Goal: Task Accomplishment & Management: Use online tool/utility

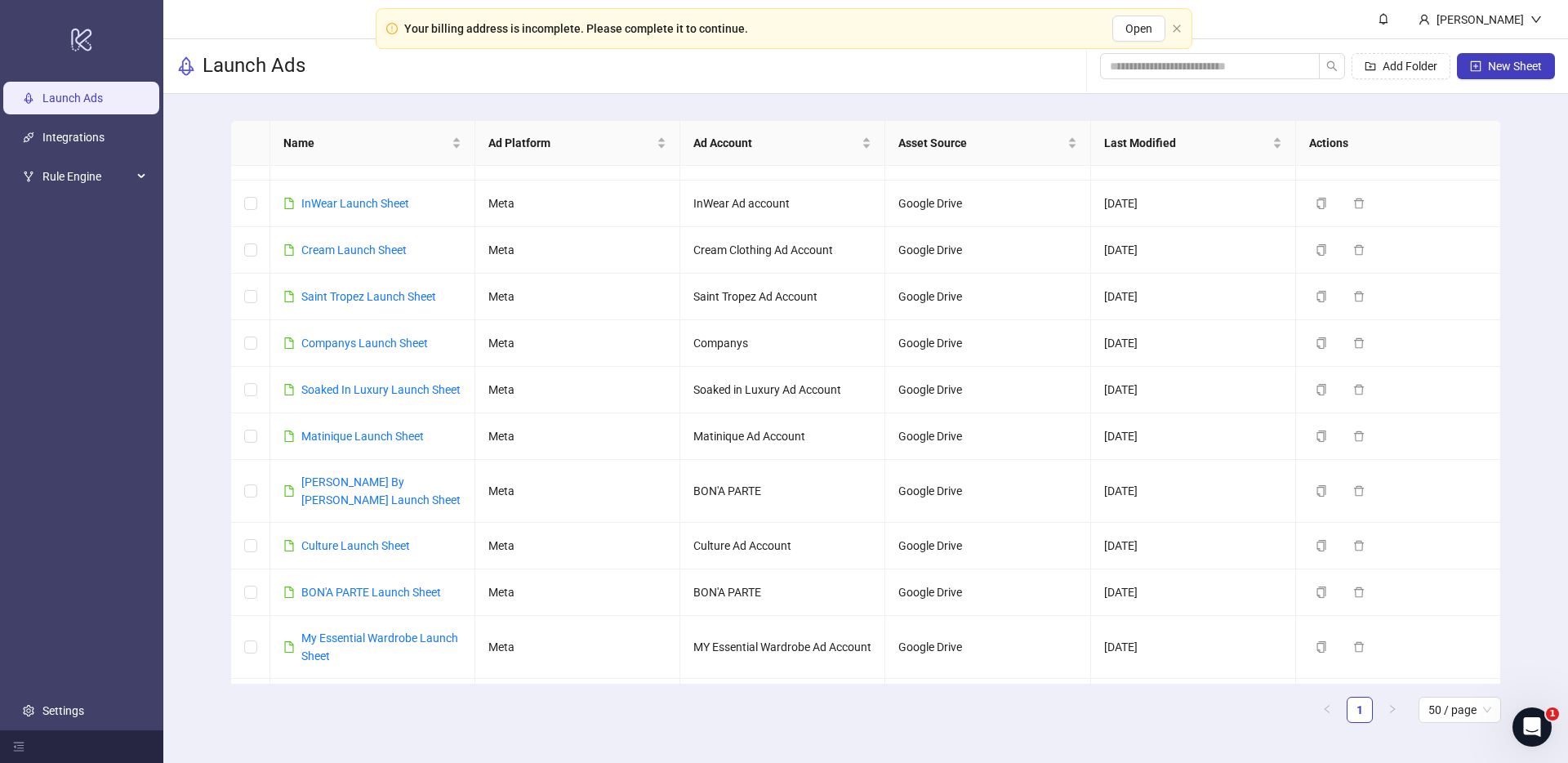
scroll to position [79, 0]
click at [355, 485] on link "[PERSON_NAME] By [PERSON_NAME] Launch Sheet" at bounding box center [381, 490] width 159 height 31
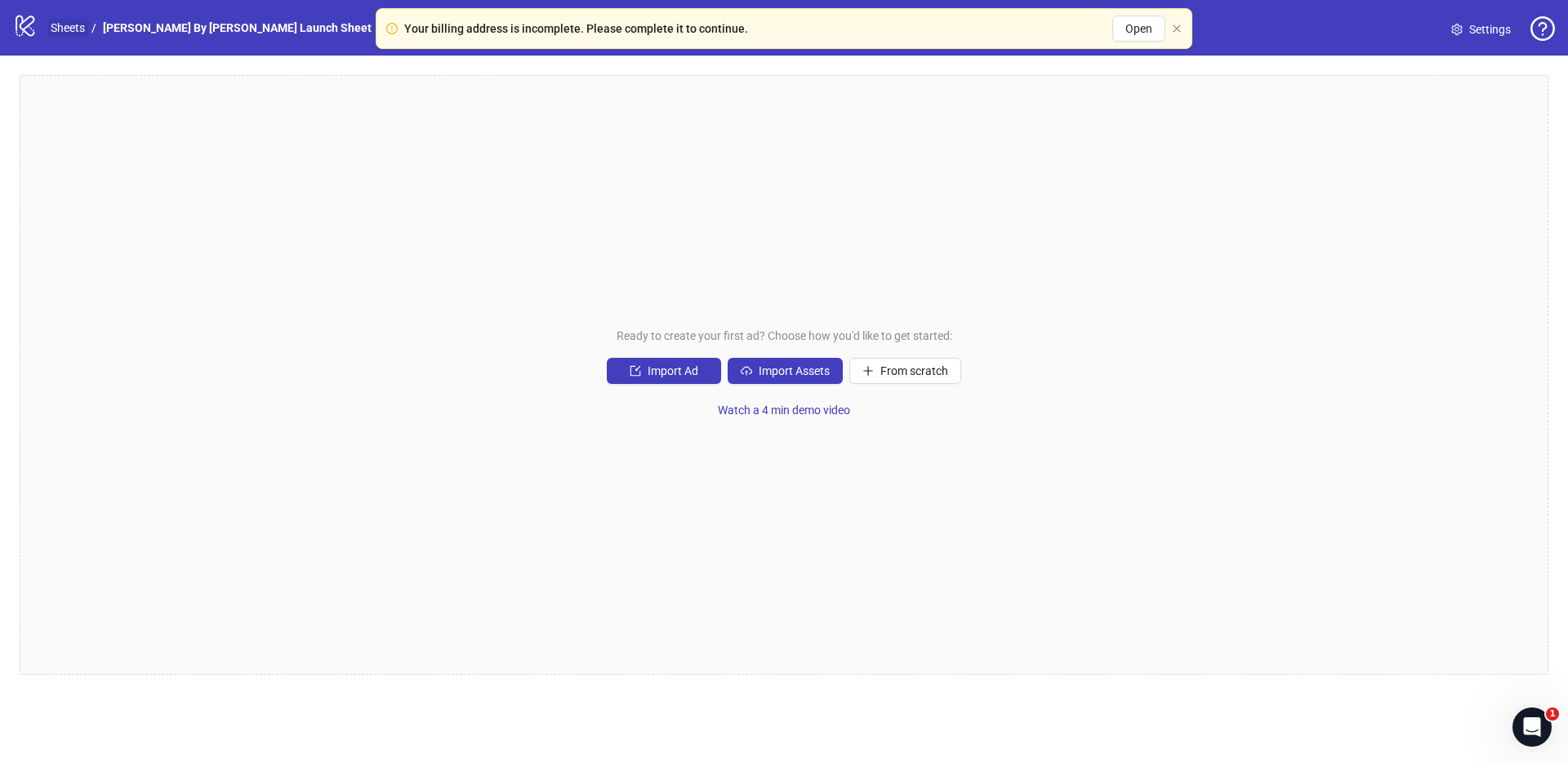
click at [68, 35] on link "Sheets" at bounding box center [68, 28] width 41 height 18
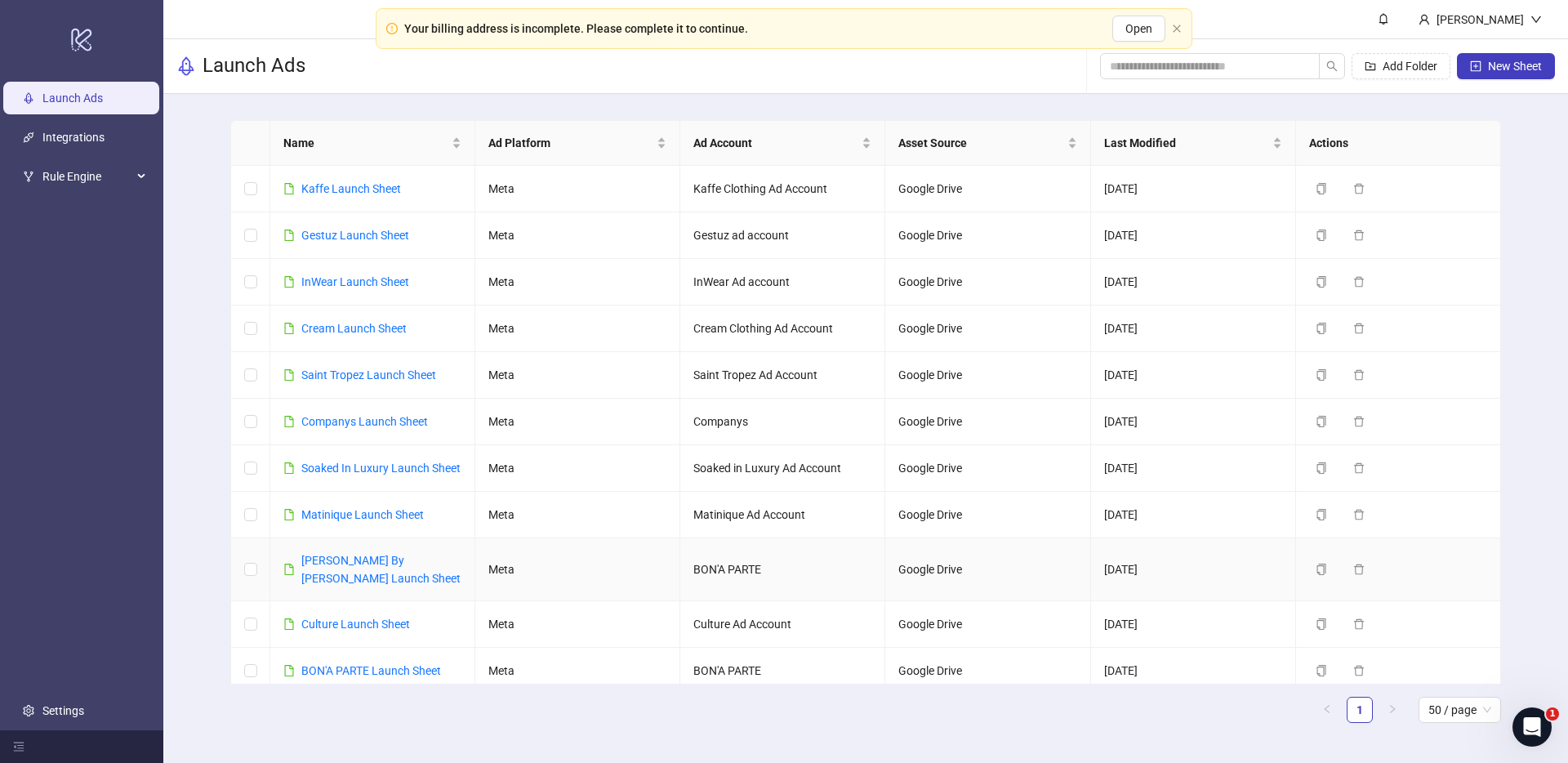
click at [791, 571] on td "BON'A PARTE" at bounding box center [782, 569] width 205 height 63
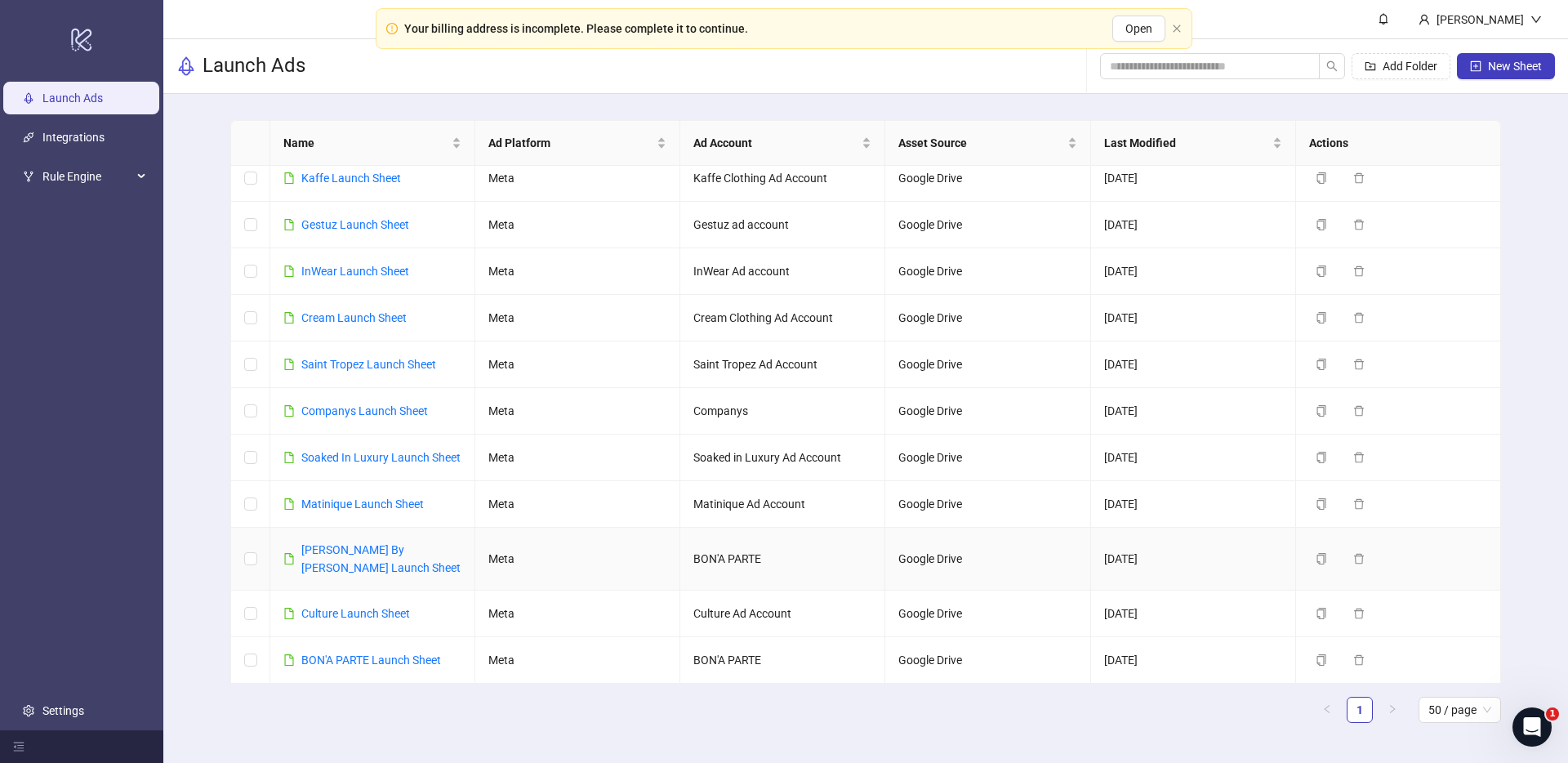
scroll to position [12, 0]
click at [744, 546] on td "BON'A PARTE" at bounding box center [782, 557] width 205 height 63
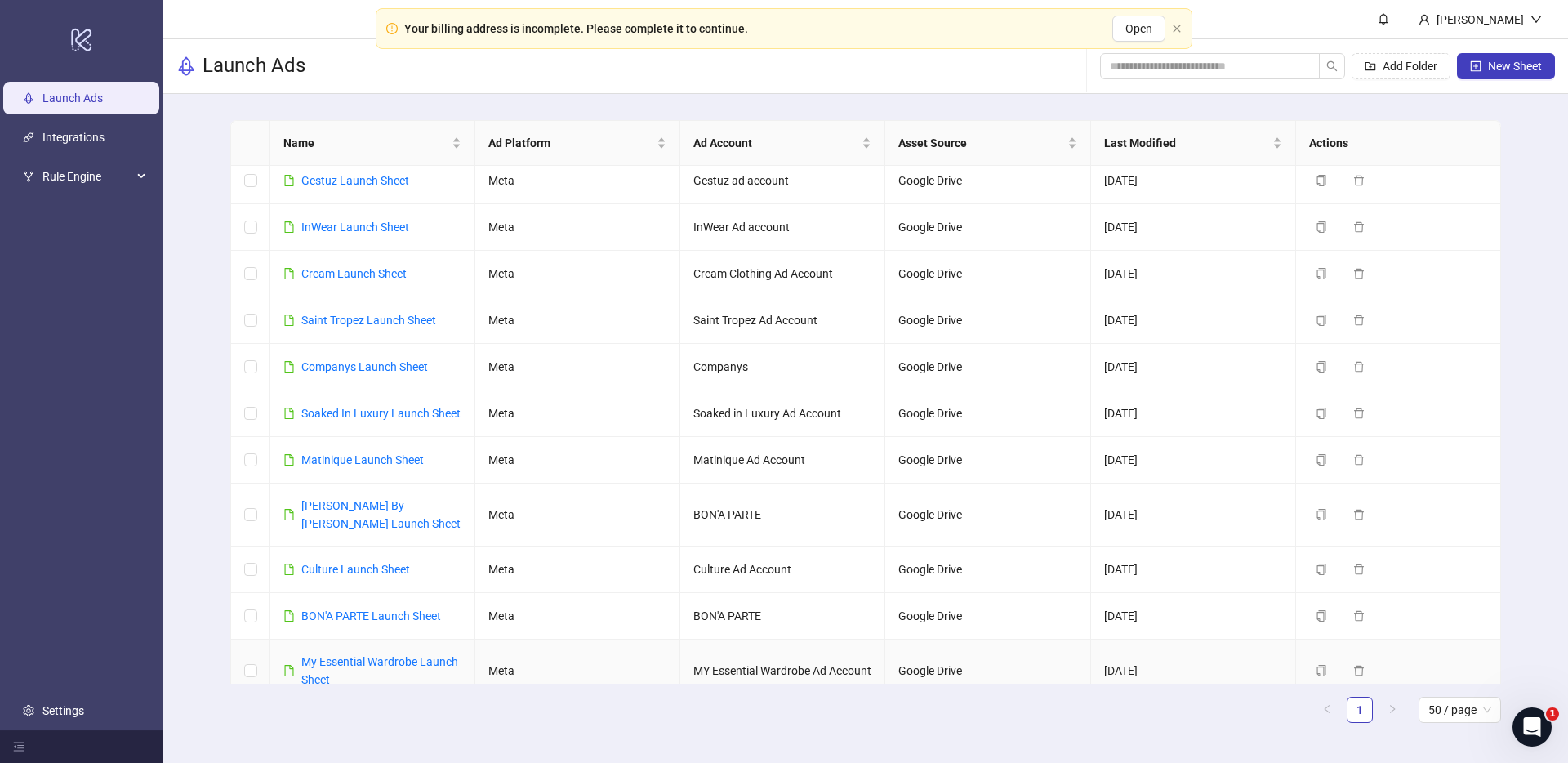
scroll to position [48, 0]
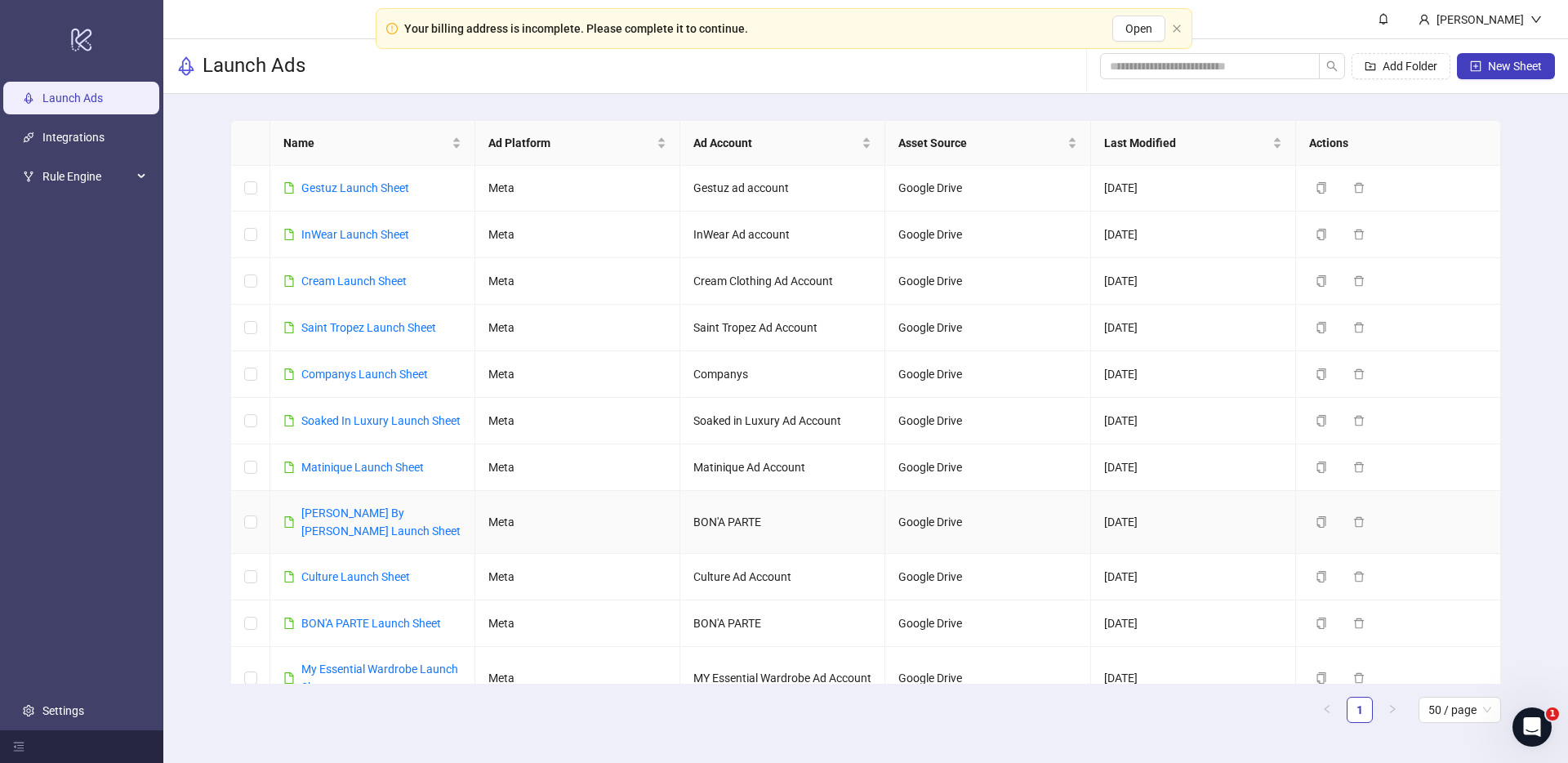
click at [741, 516] on td "BON'A PARTE" at bounding box center [782, 523] width 205 height 63
click at [327, 514] on link "[PERSON_NAME] By [PERSON_NAME] Launch Sheet" at bounding box center [381, 522] width 159 height 31
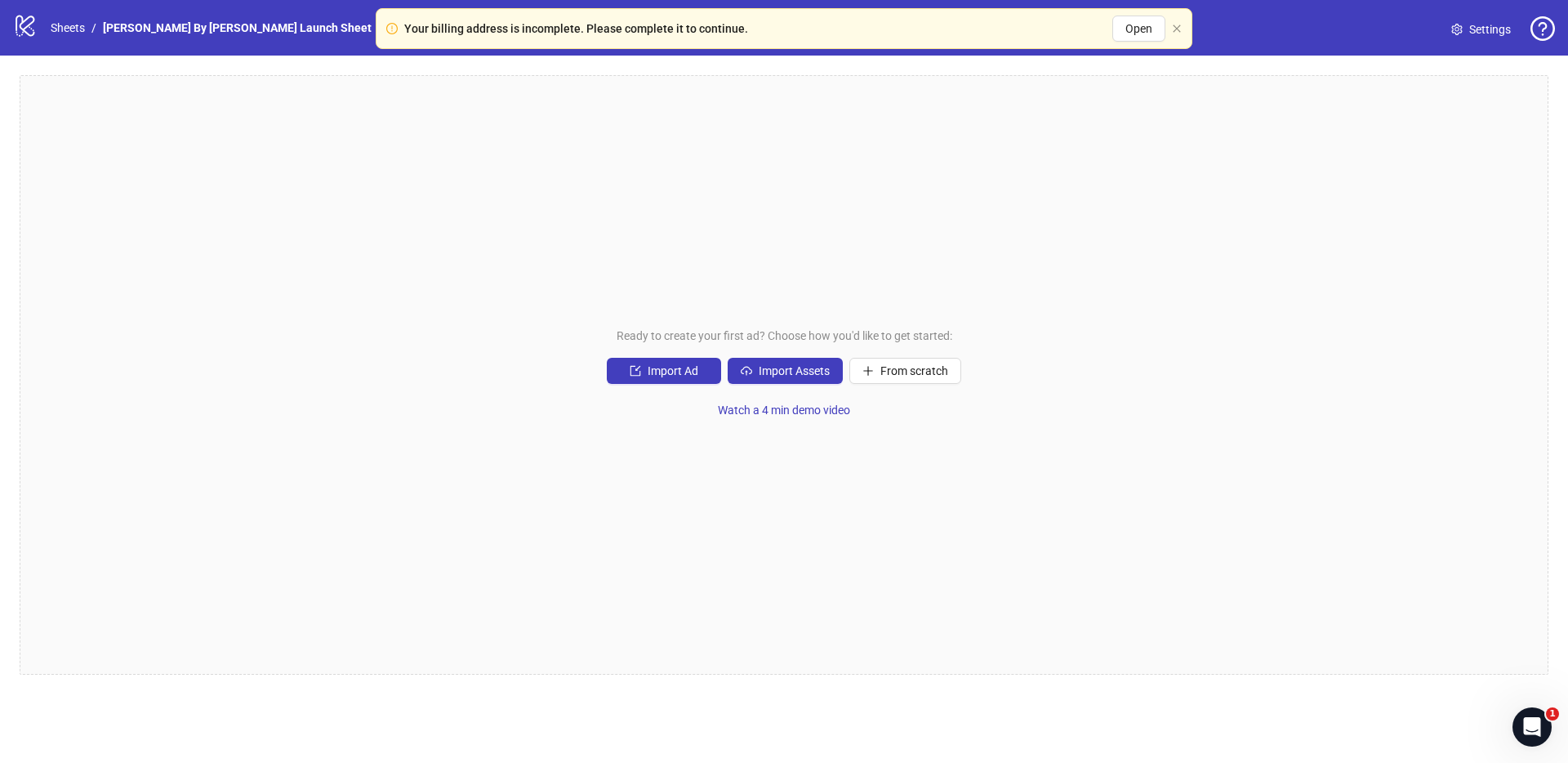
click at [551, 30] on div "Your billing address is incomplete. Please complete it to continue." at bounding box center [576, 29] width 344 height 18
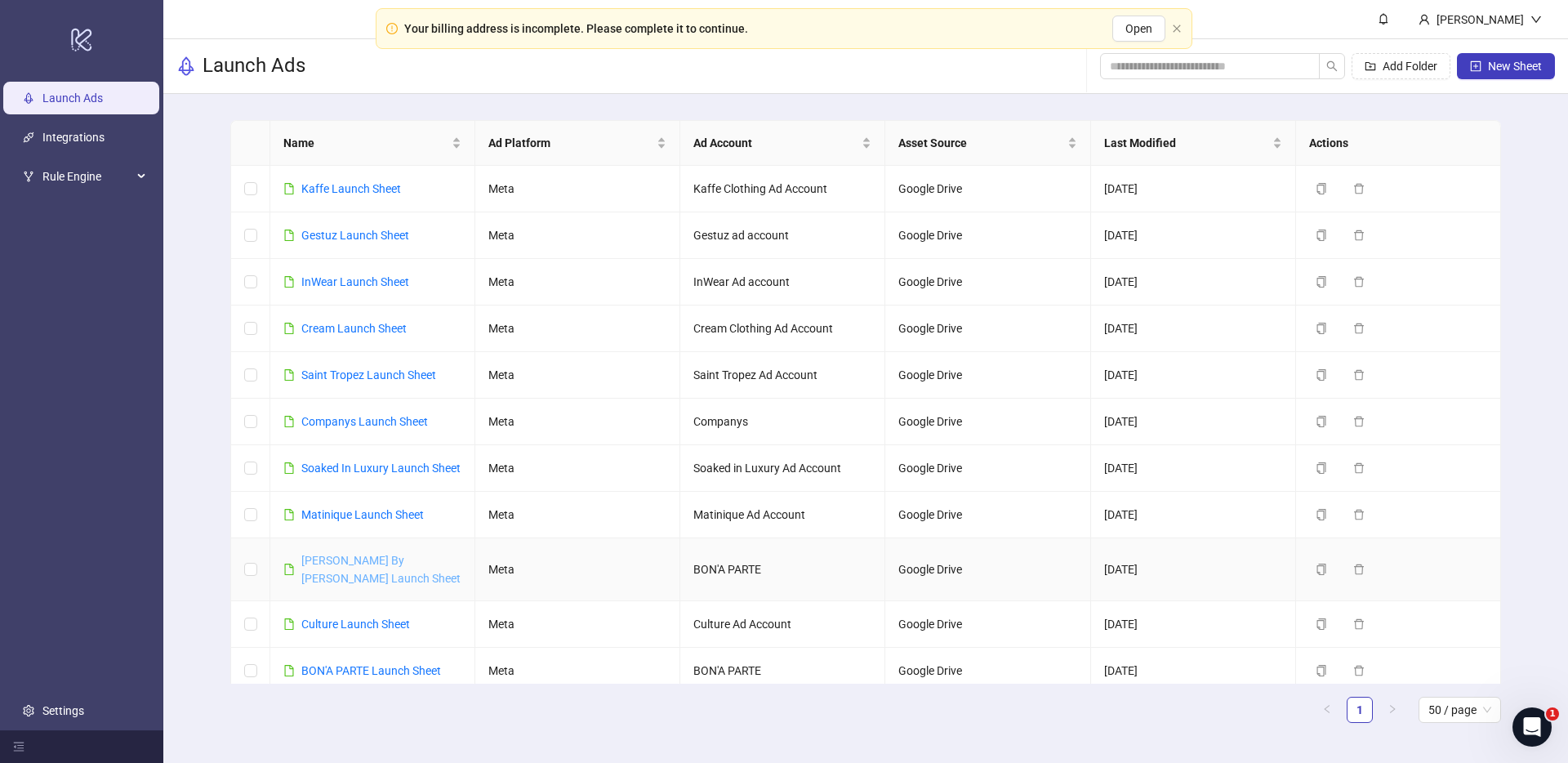
click at [340, 560] on link "[PERSON_NAME] By [PERSON_NAME] Launch Sheet" at bounding box center [381, 569] width 159 height 31
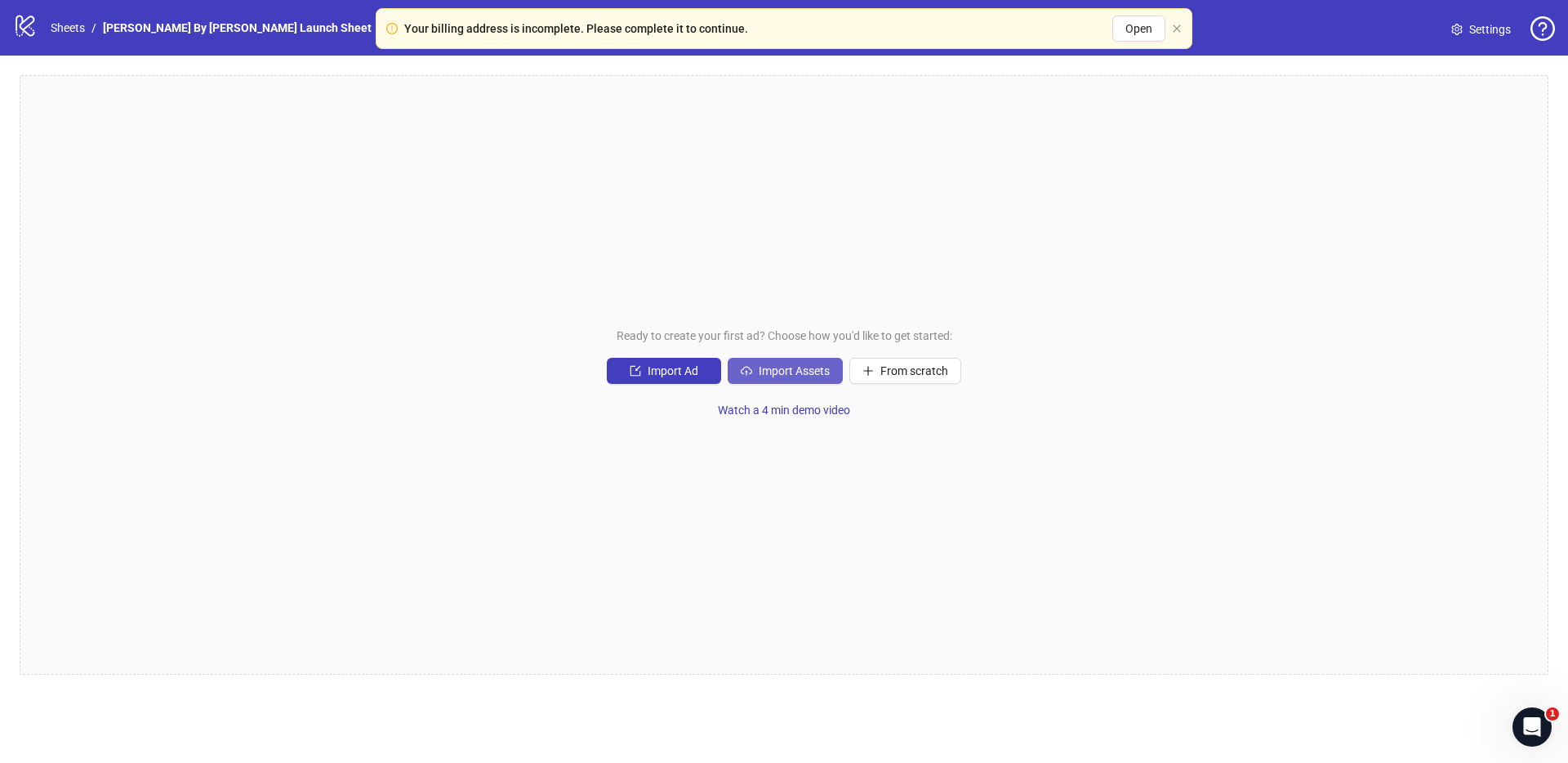
click at [752, 375] on icon "cloud-upload" at bounding box center [747, 371] width 11 height 11
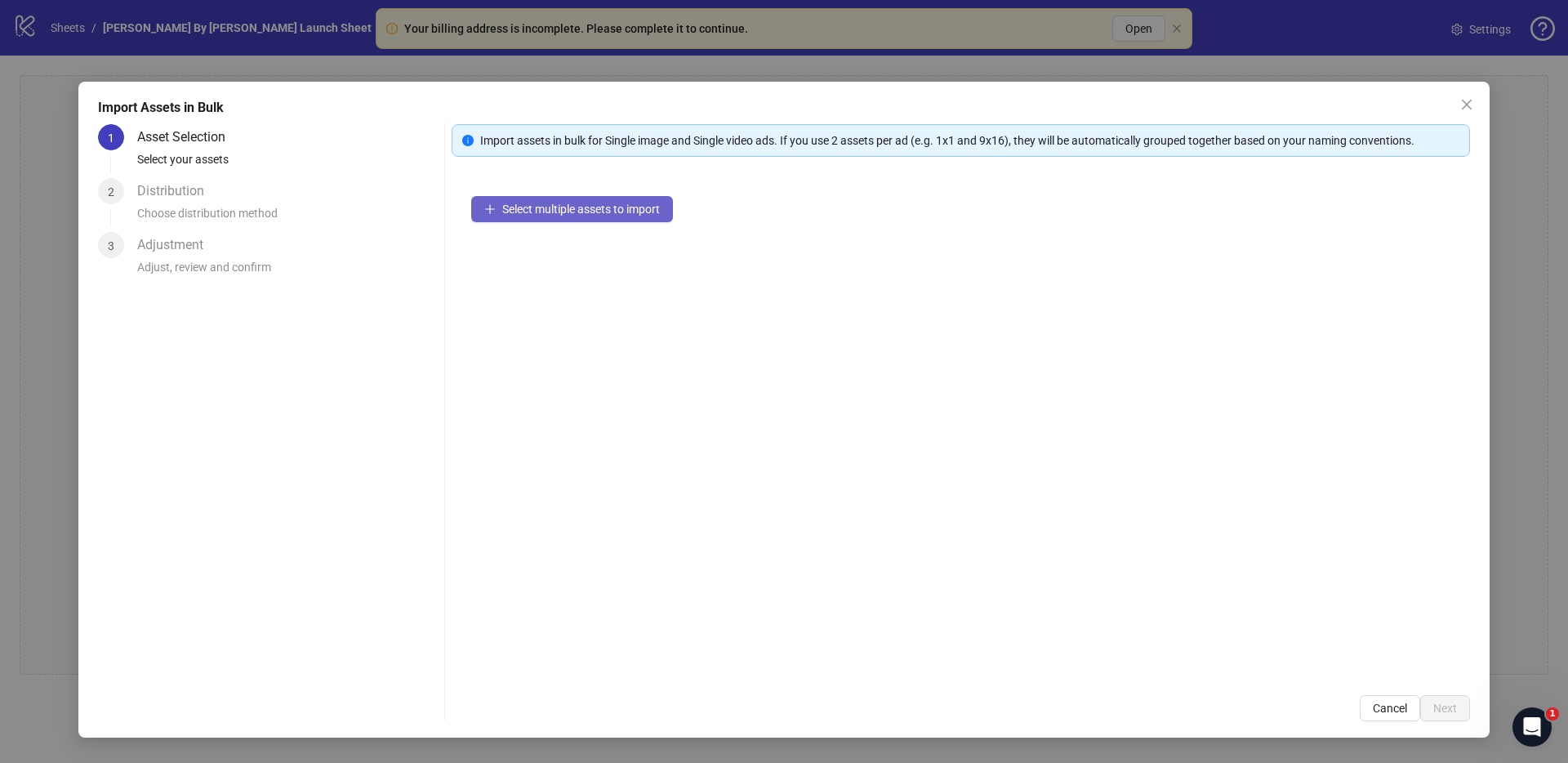
click at [497, 213] on button "Select multiple assets to import" at bounding box center [572, 209] width 202 height 26
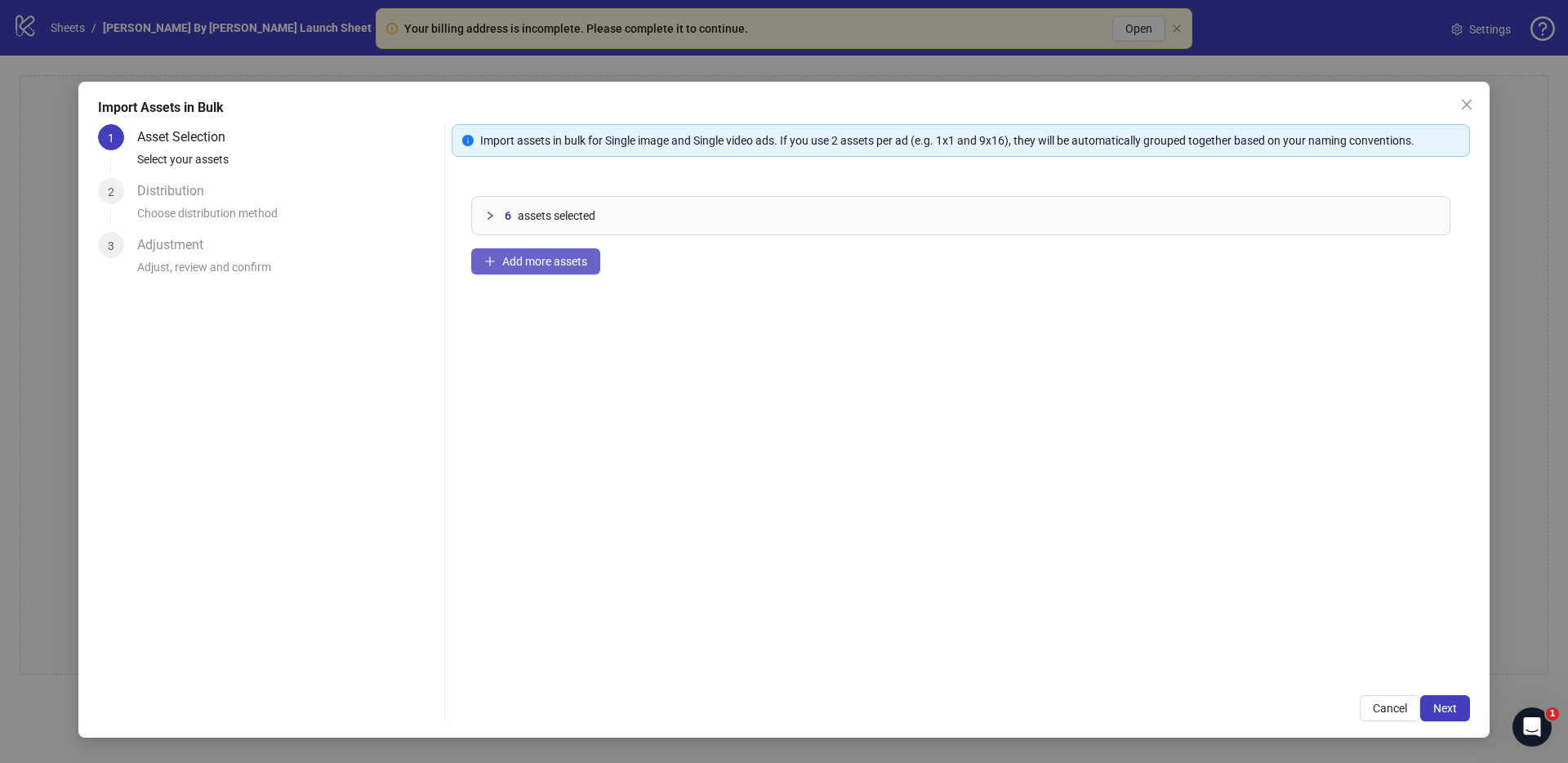
click at [493, 258] on icon "plus" at bounding box center [490, 261] width 11 height 11
click at [1441, 707] on span "Next" at bounding box center [1445, 709] width 24 height 13
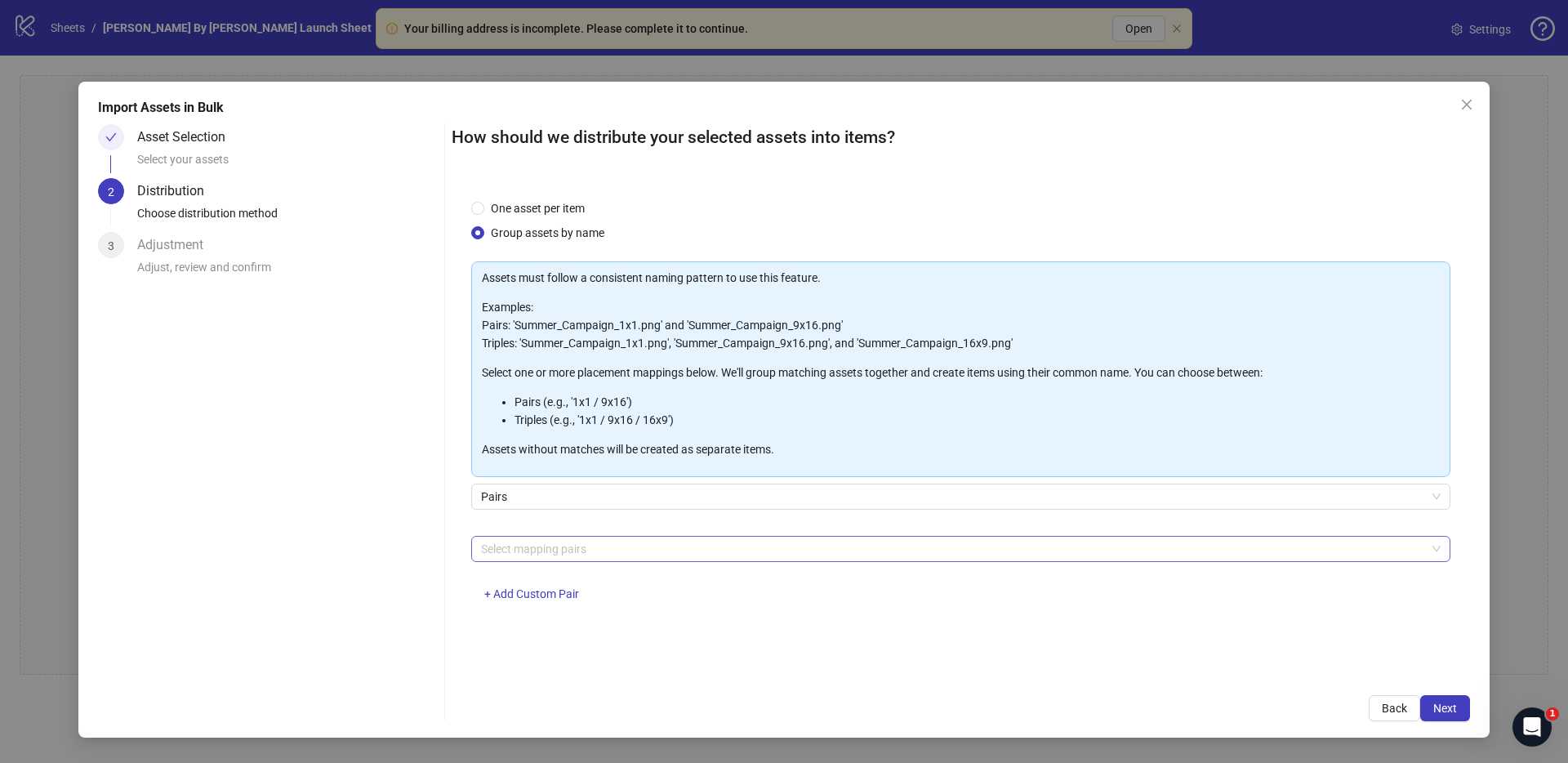
click at [532, 555] on div at bounding box center [953, 548] width 956 height 23
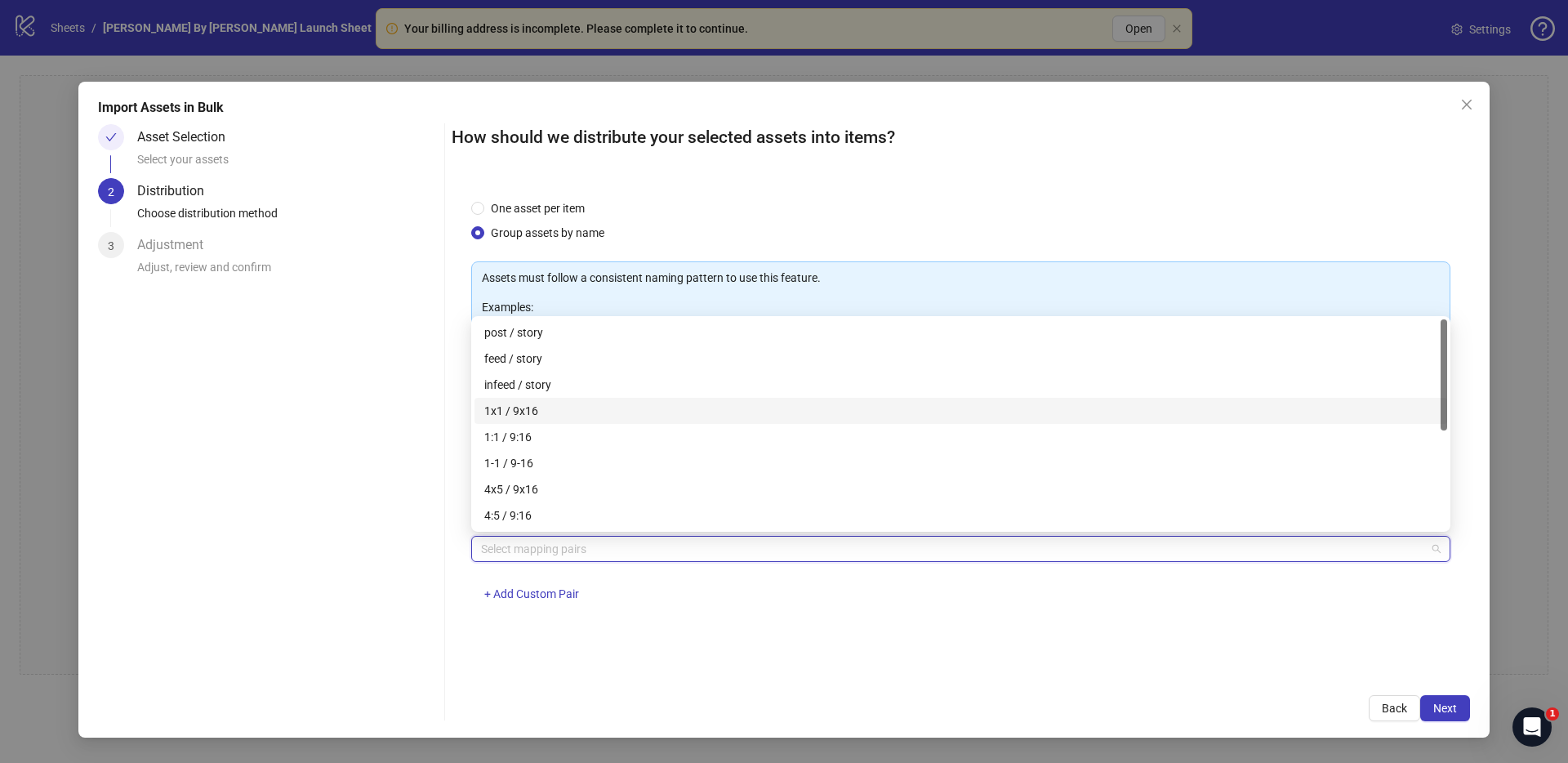
click at [550, 408] on div "1x1 / 9x16" at bounding box center [960, 410] width 953 height 18
click at [1038, 659] on div "One asset per item Group assets by name Assets must follow a consistent naming …" at bounding box center [961, 427] width 1019 height 496
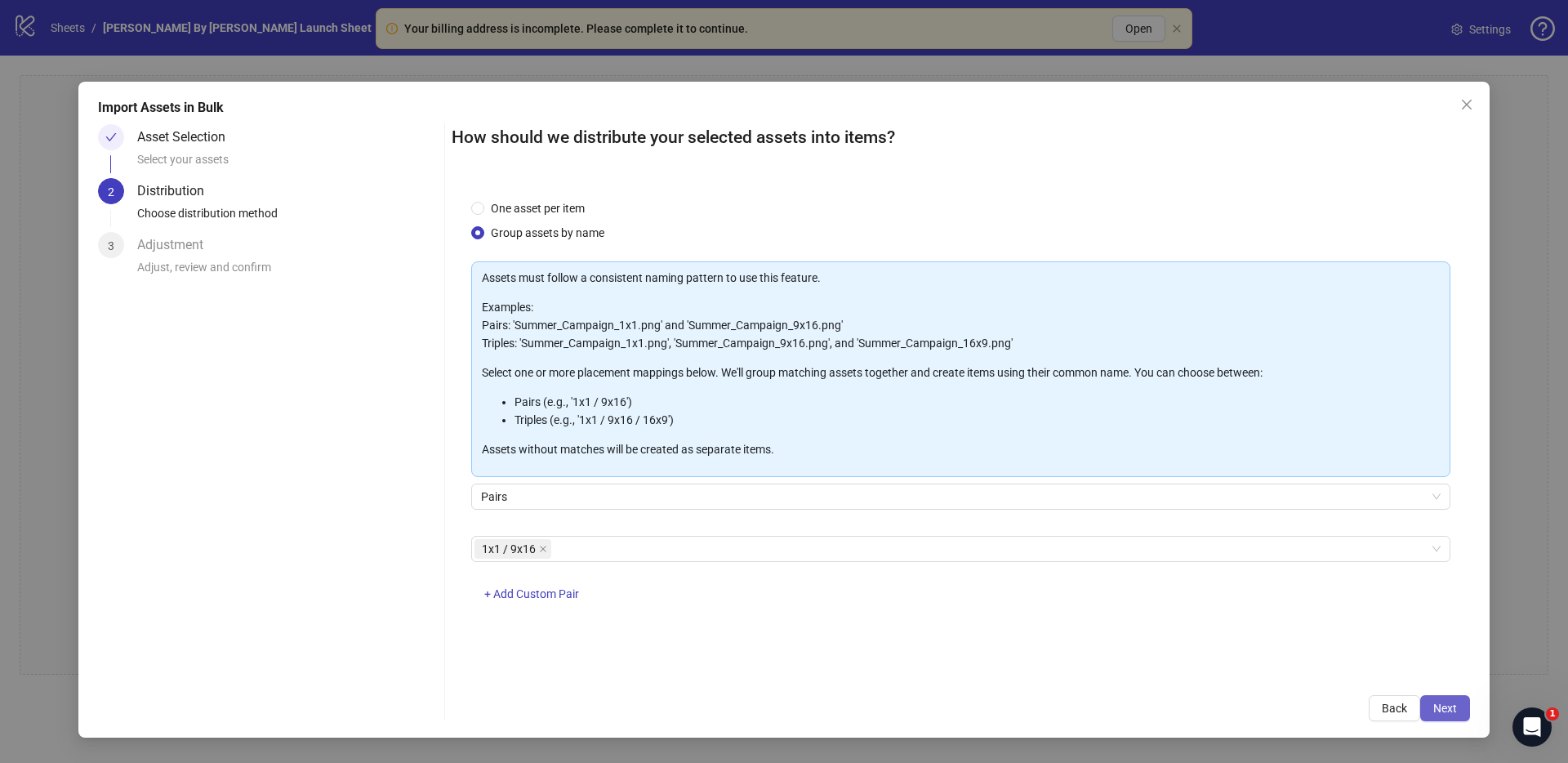
click at [1443, 712] on span "Next" at bounding box center [1445, 709] width 24 height 13
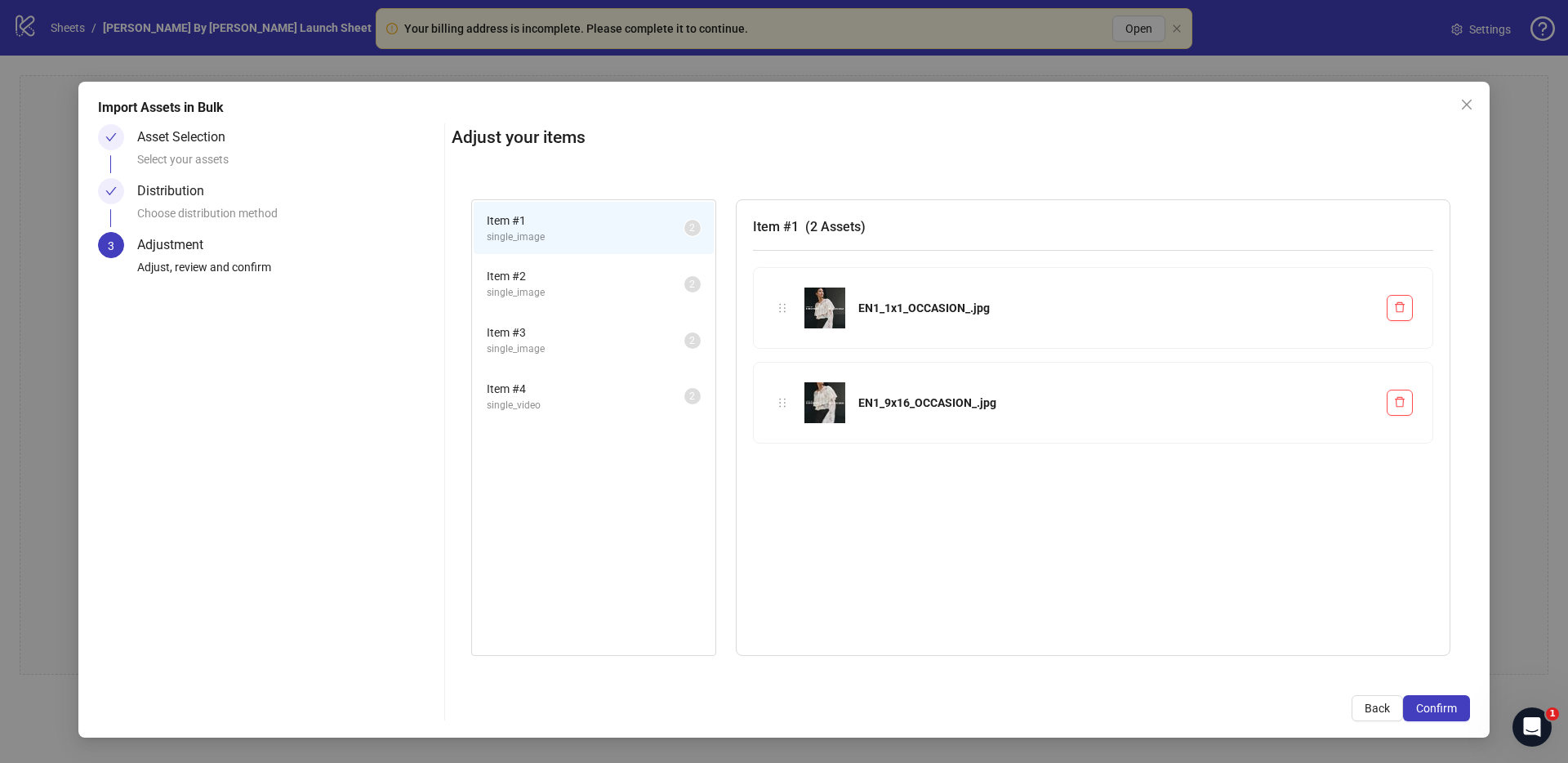
click at [569, 290] on span "single_image" at bounding box center [585, 293] width 197 height 15
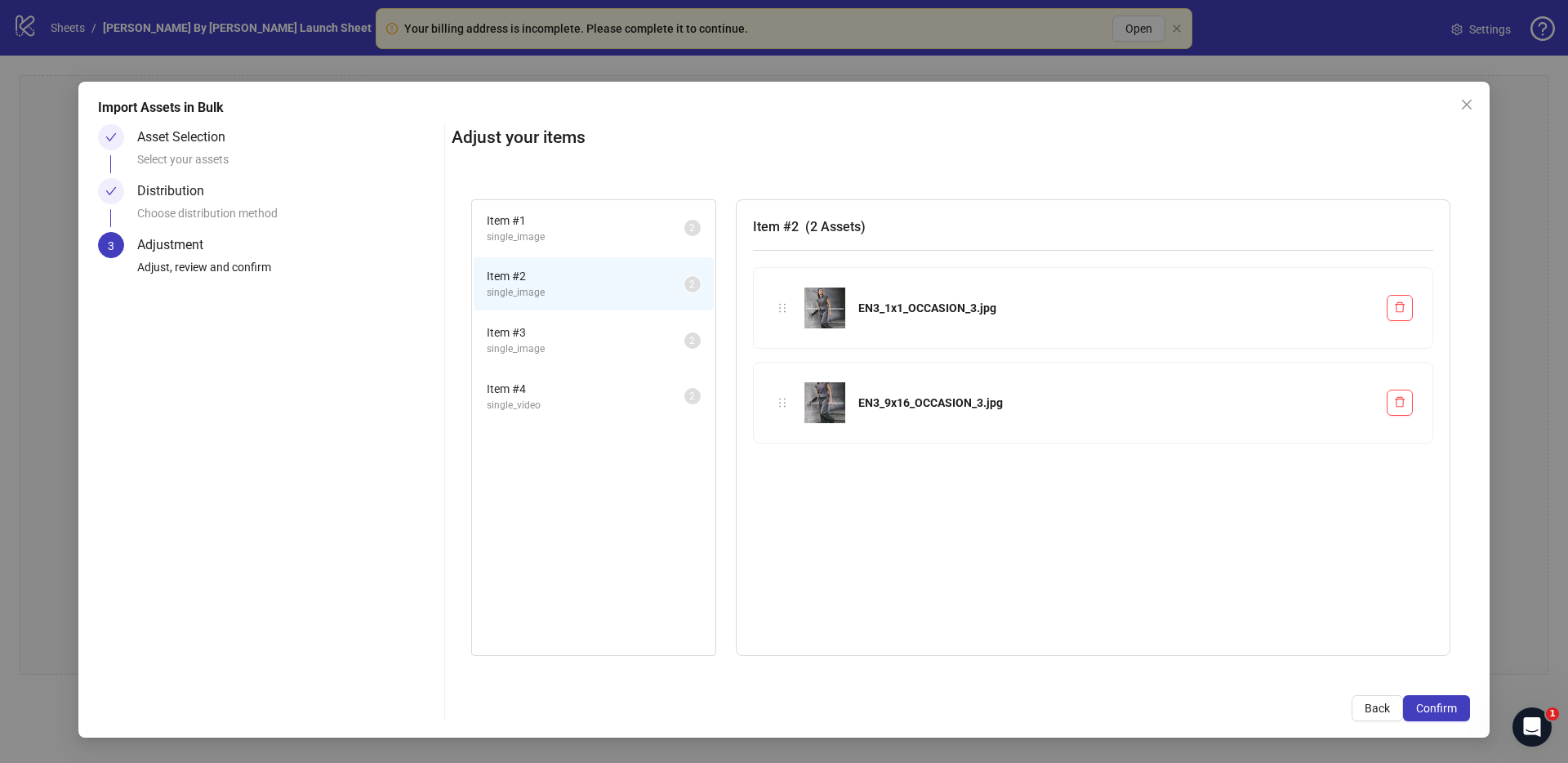
click at [560, 338] on span "Item # 3" at bounding box center [585, 332] width 197 height 18
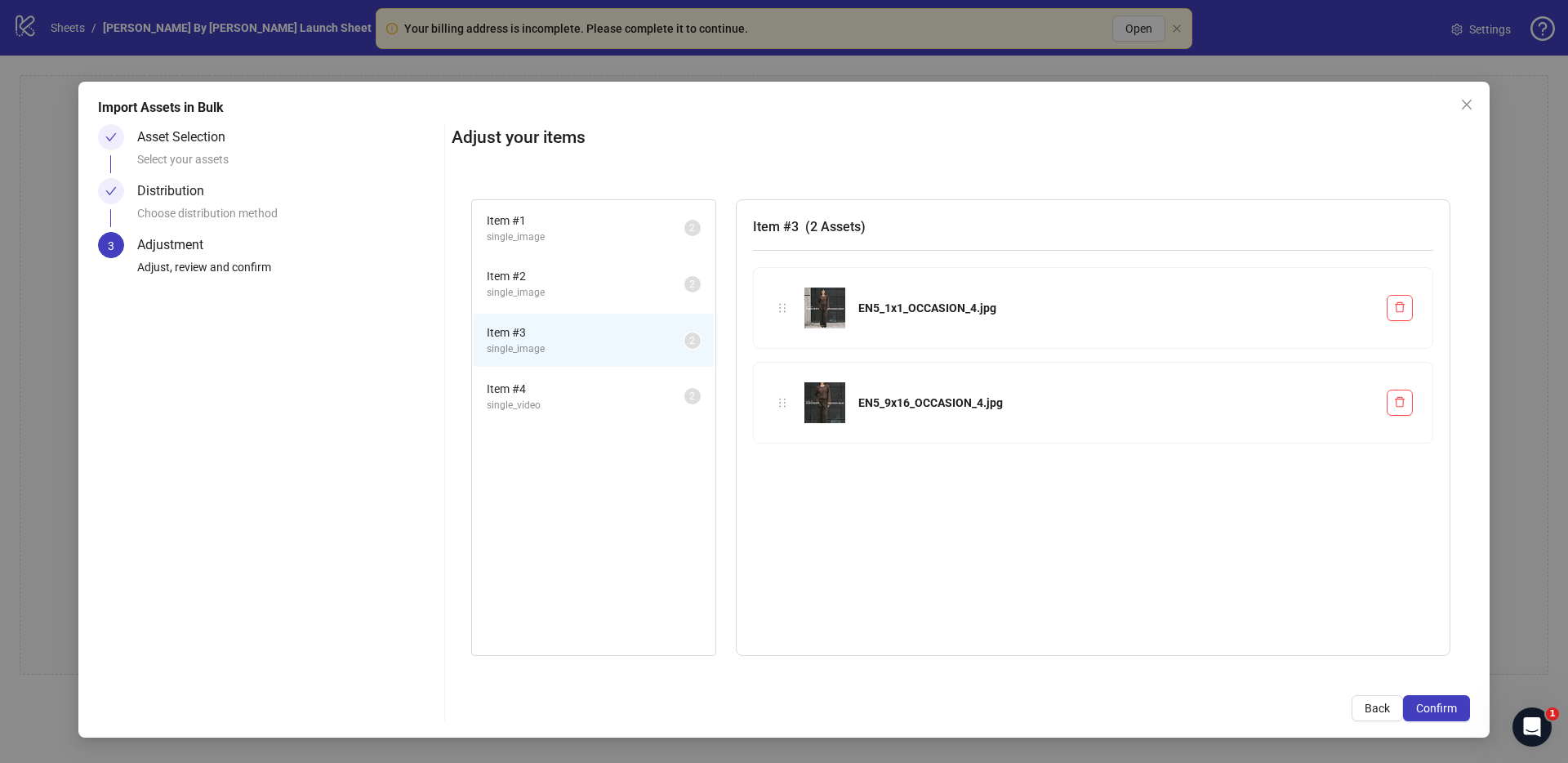
click at [566, 398] on span "single_video" at bounding box center [585, 405] width 197 height 15
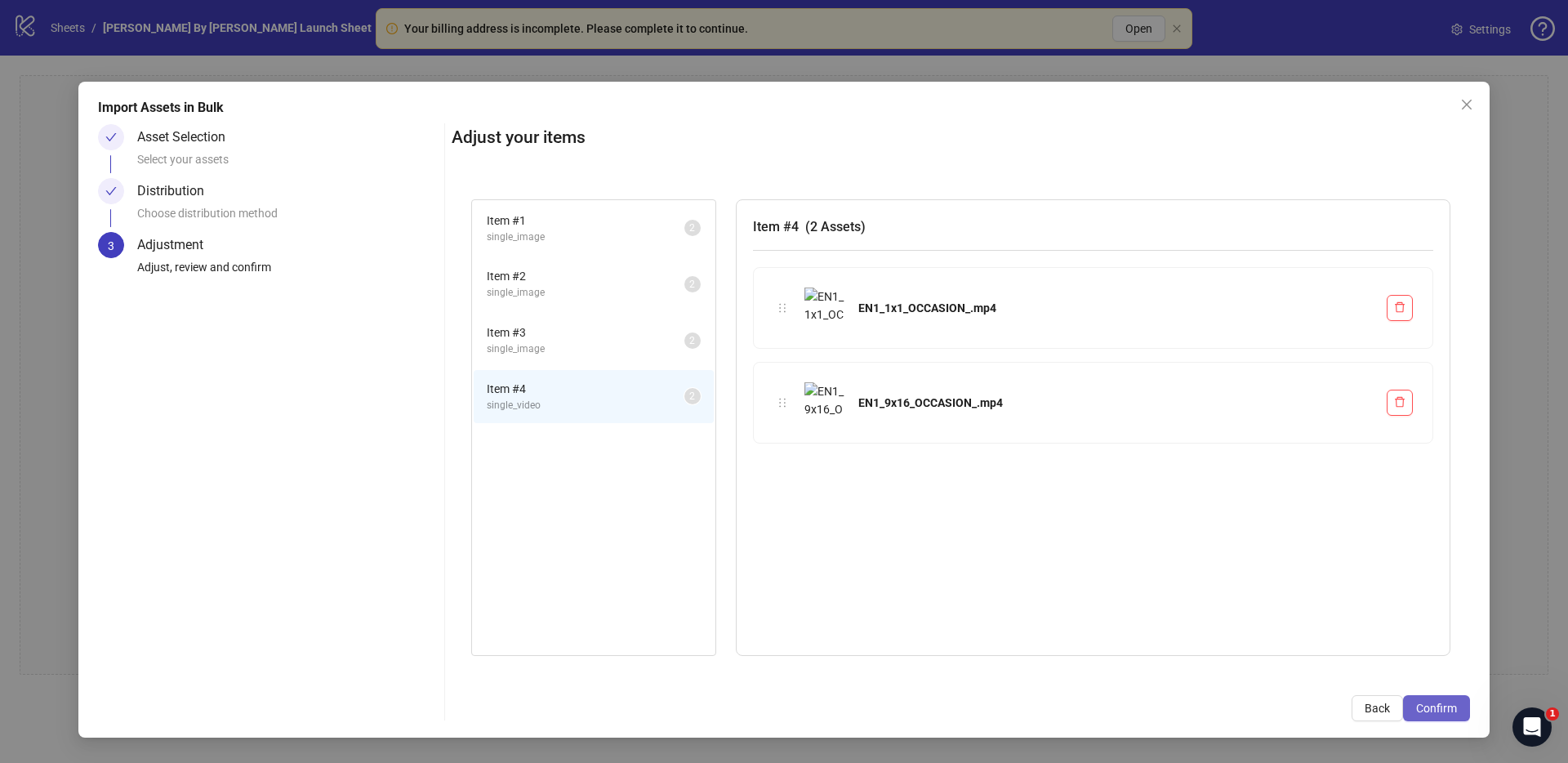
click at [1431, 712] on span "Confirm" at bounding box center [1436, 709] width 41 height 13
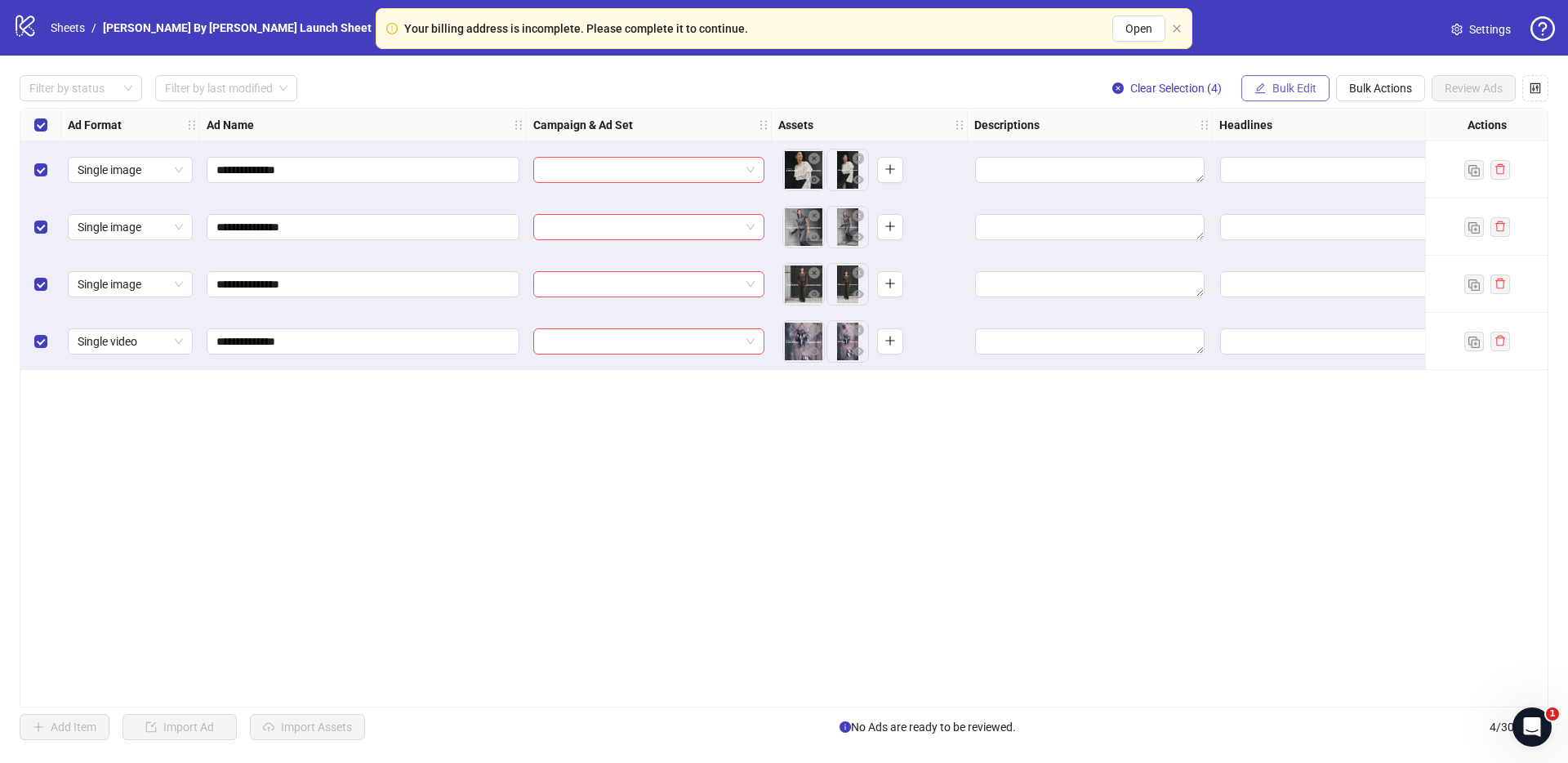
click at [1283, 97] on button "Bulk Edit" at bounding box center [1286, 88] width 88 height 26
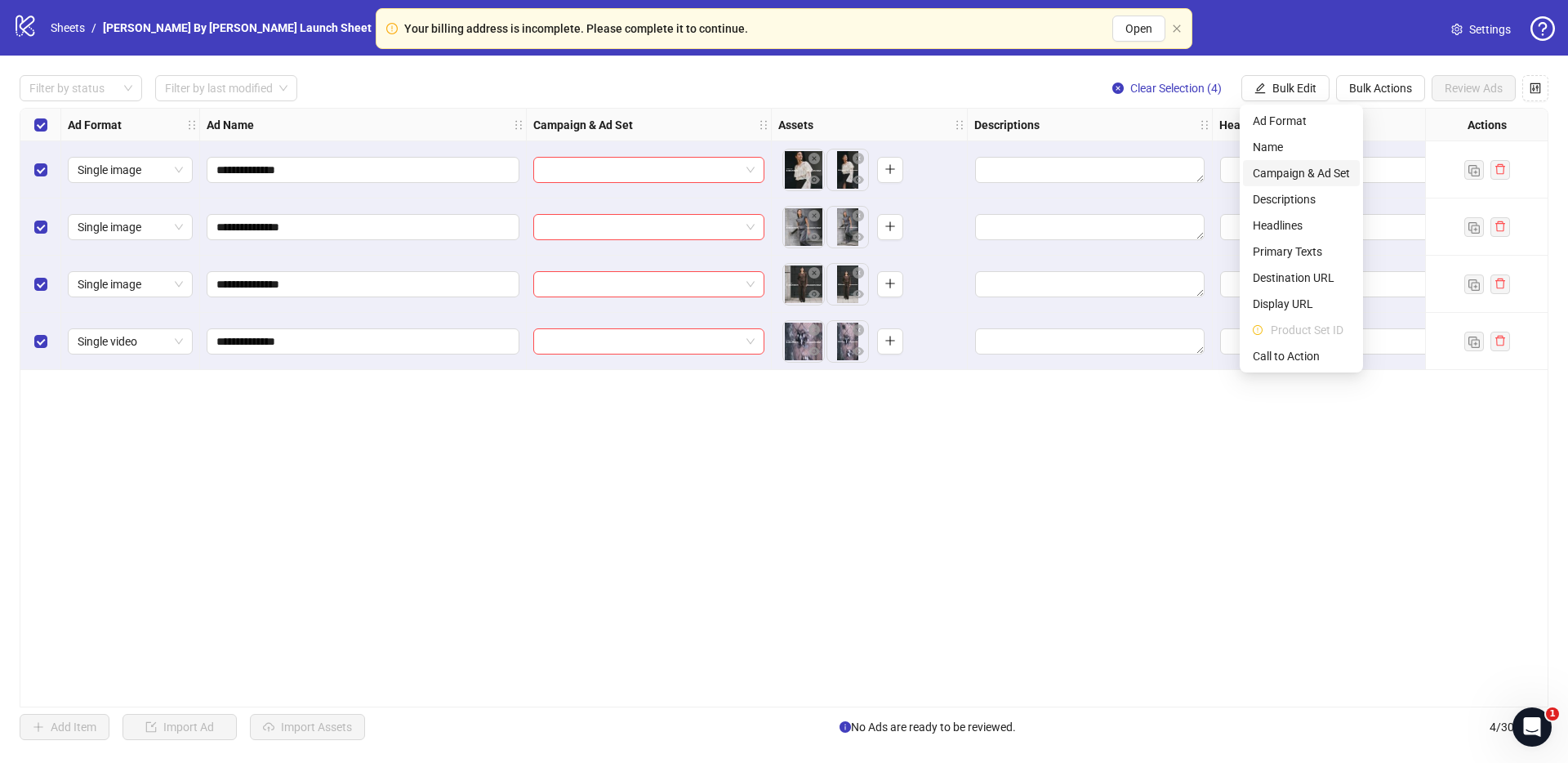
click at [1294, 178] on span "Campaign & Ad Set" at bounding box center [1302, 173] width 97 height 18
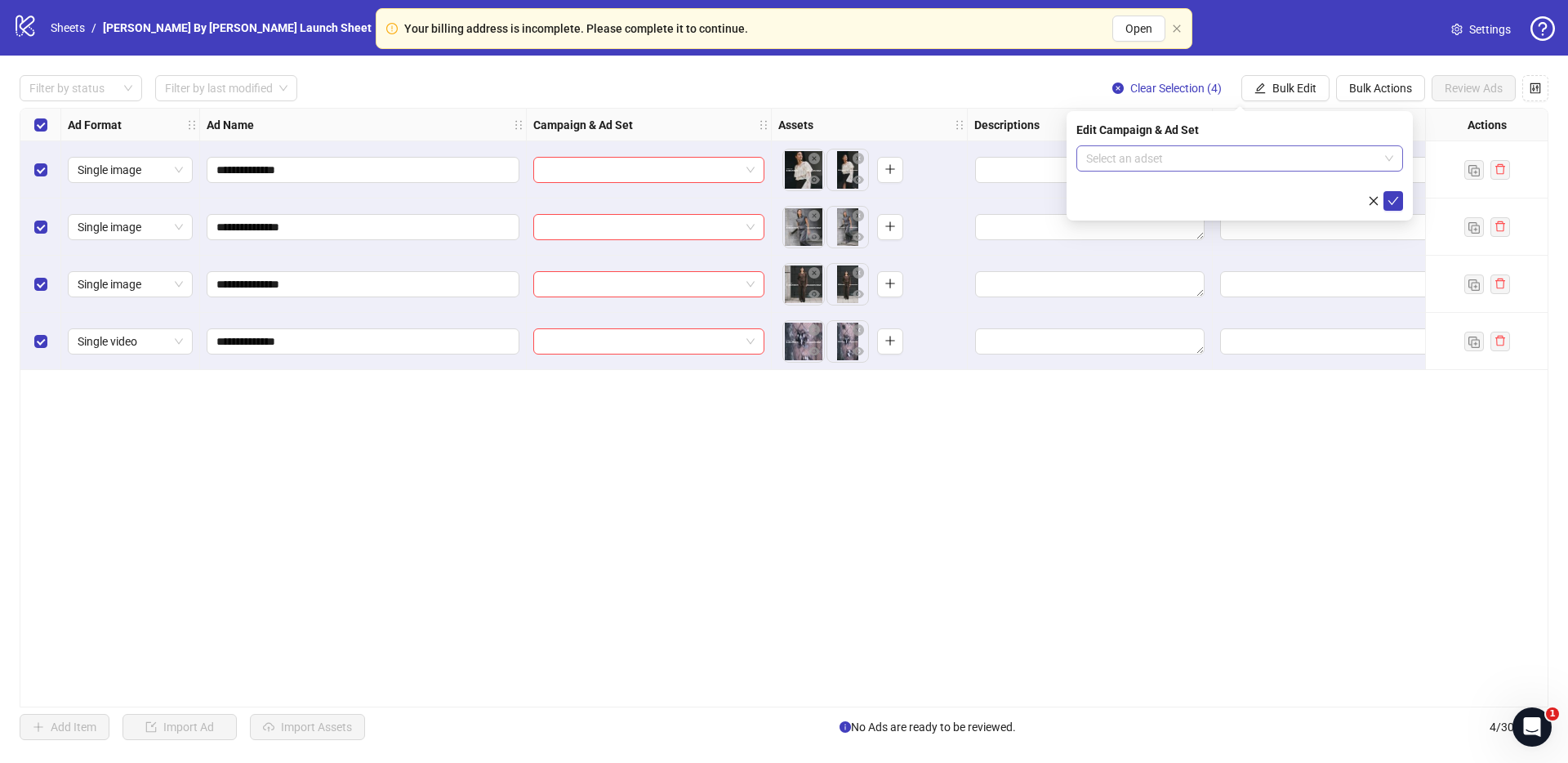
click at [1199, 160] on input "search" at bounding box center [1232, 158] width 293 height 25
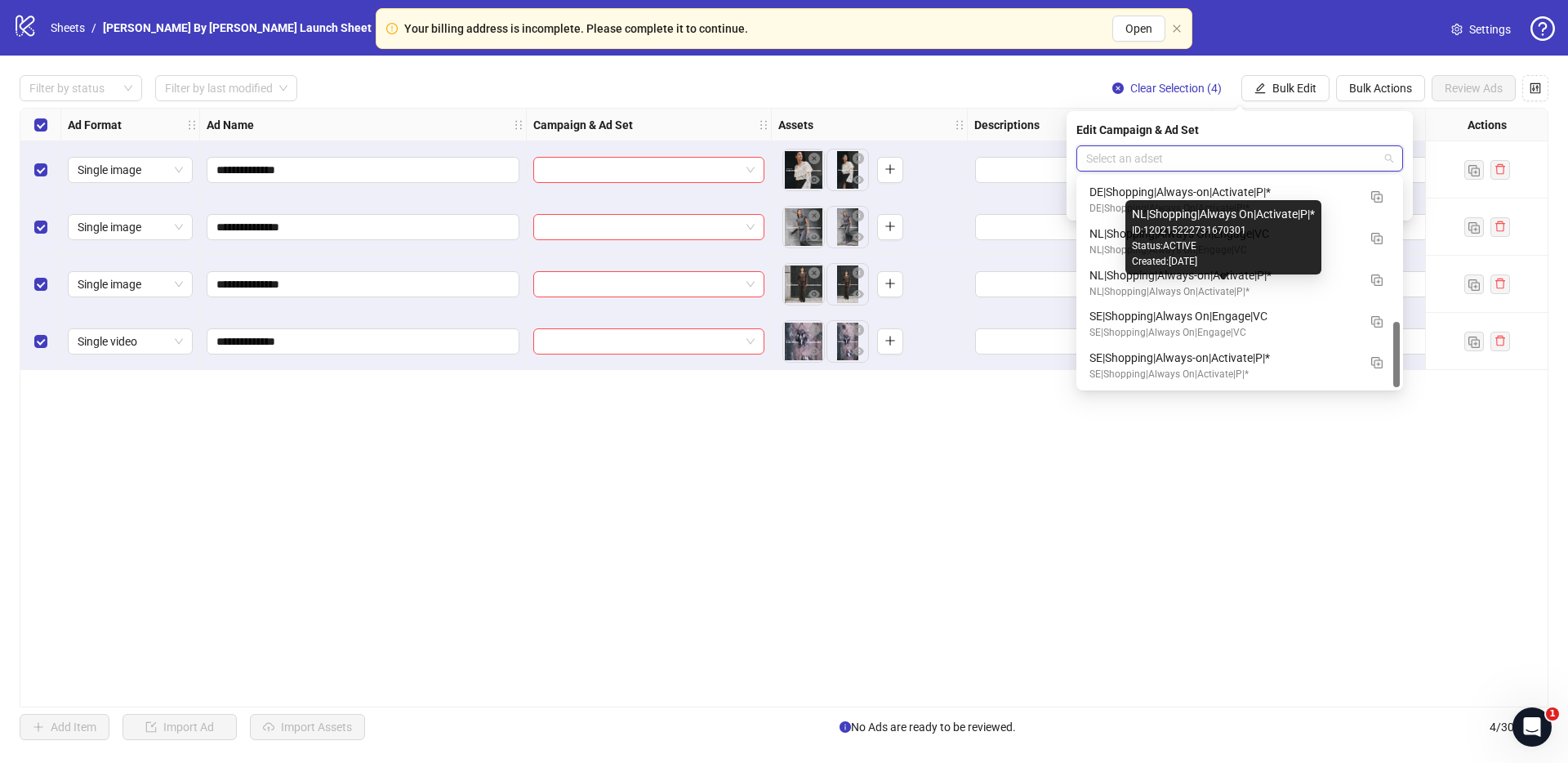
scroll to position [388, 0]
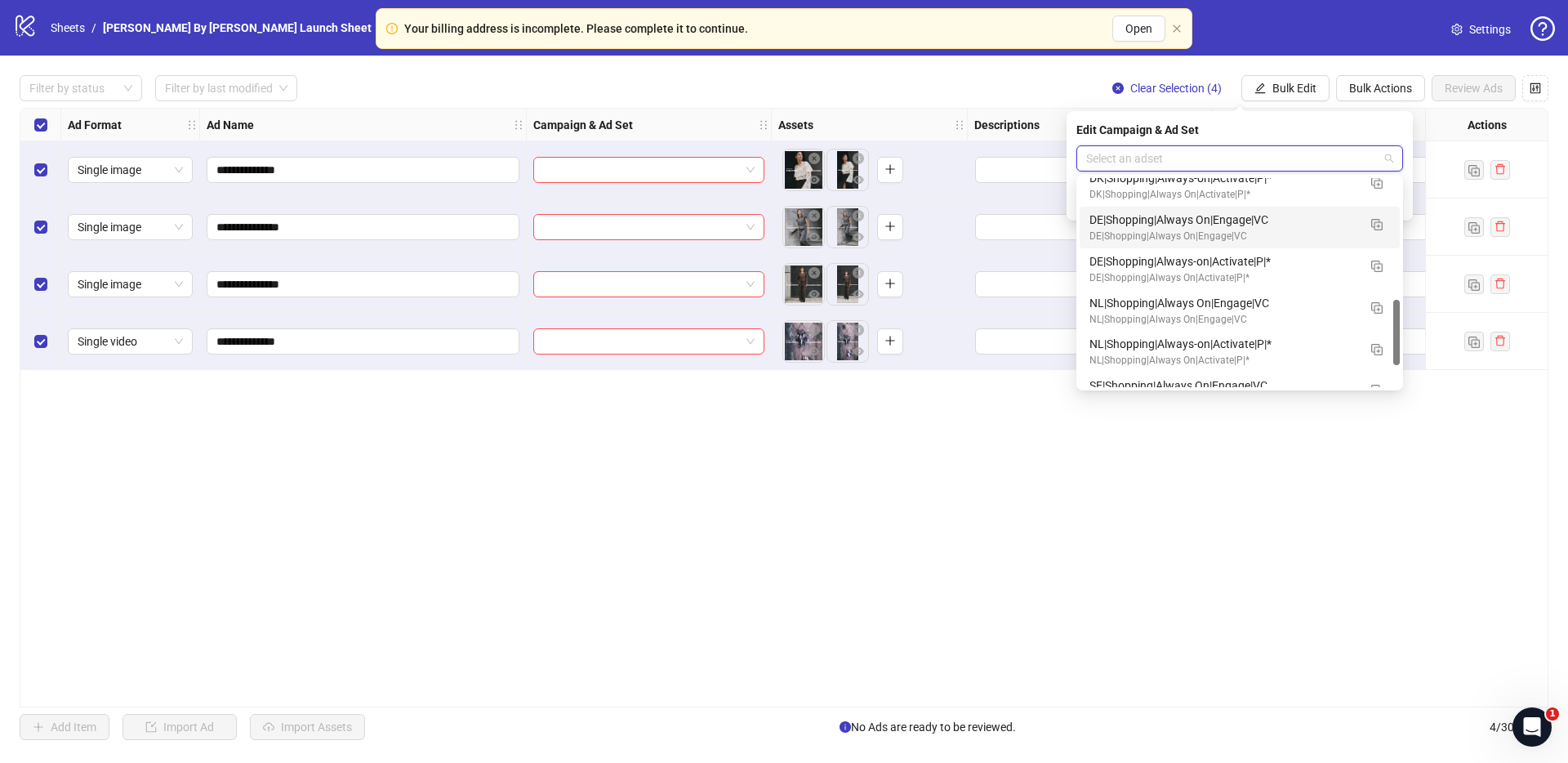
click at [1470, 27] on span "Settings" at bounding box center [1491, 29] width 42 height 18
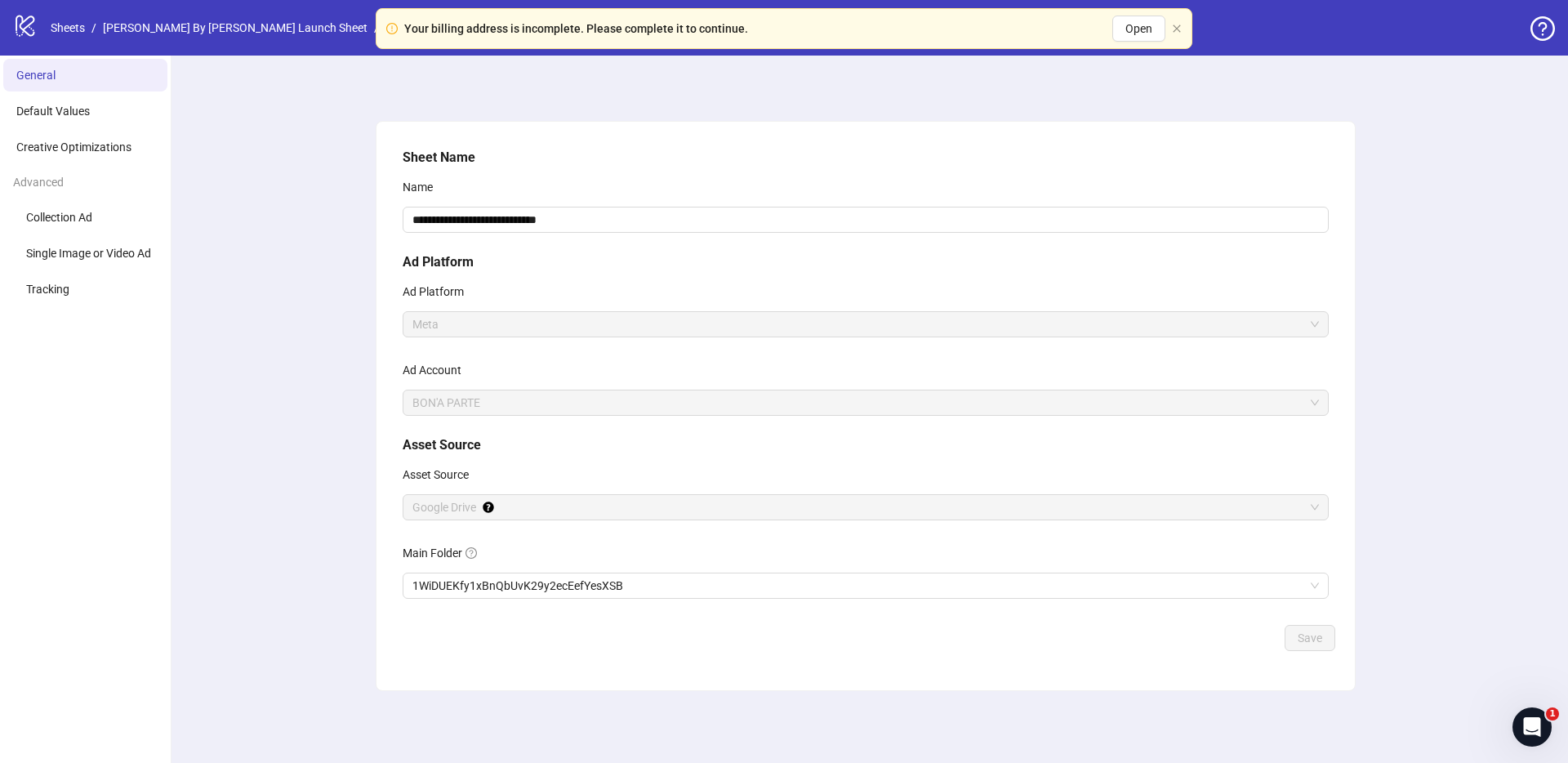
click at [310, 334] on div "**********" at bounding box center [865, 409] width 1405 height 708
